Goal: Information Seeking & Learning: Learn about a topic

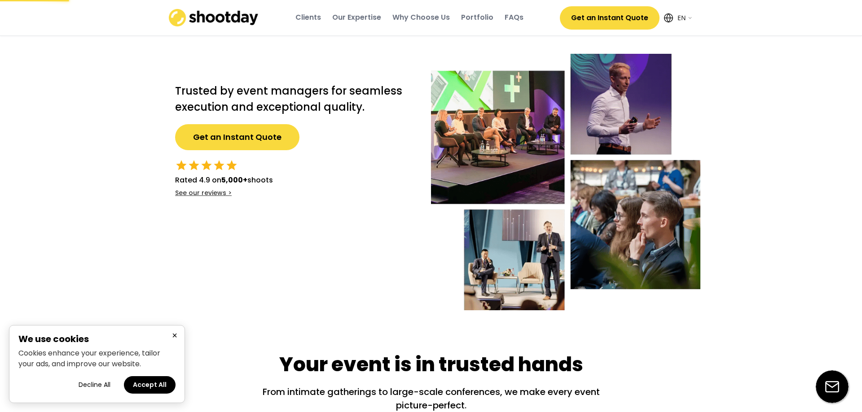
select select ""en""
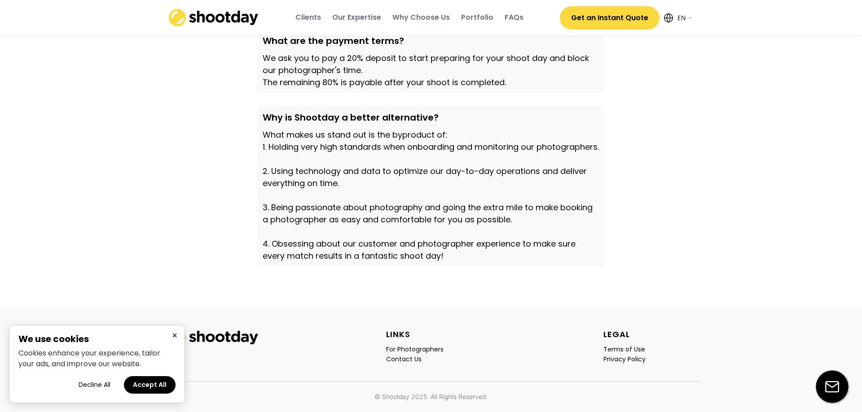
scroll to position [3078, 0]
click at [417, 347] on div "For Photographers" at bounding box center [414, 350] width 57 height 8
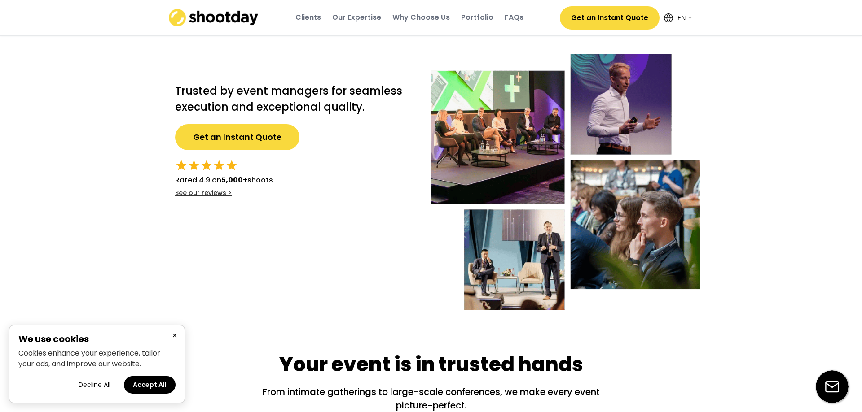
select select ""en""
